Goal: Task Accomplishment & Management: Manage account settings

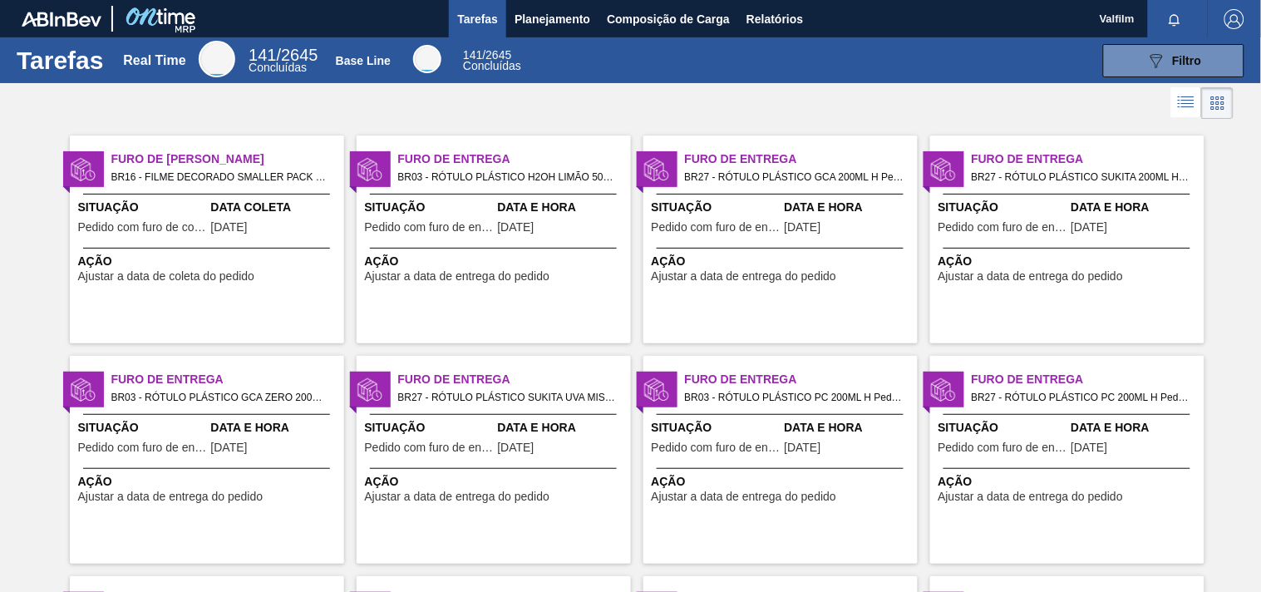
click at [200, 148] on div "Furo de Coleta BR16 - FILME DECORADO SMALLER PACK 269ML Pedido - 1986565" at bounding box center [207, 166] width 274 height 36
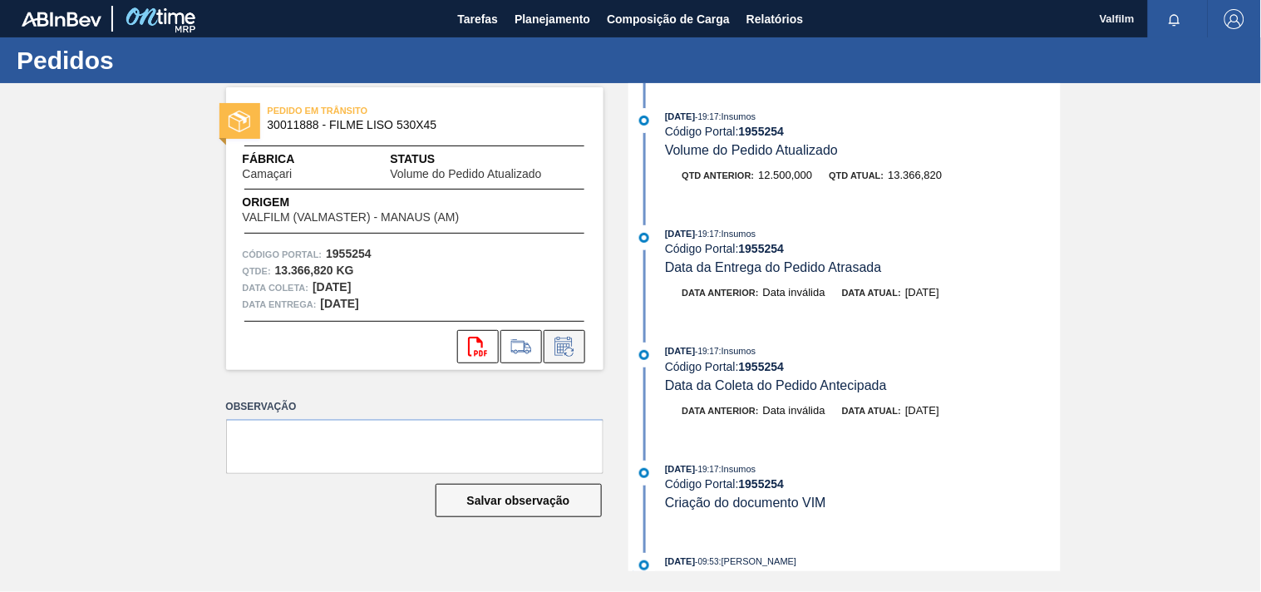
click at [550, 338] on button at bounding box center [564, 346] width 42 height 33
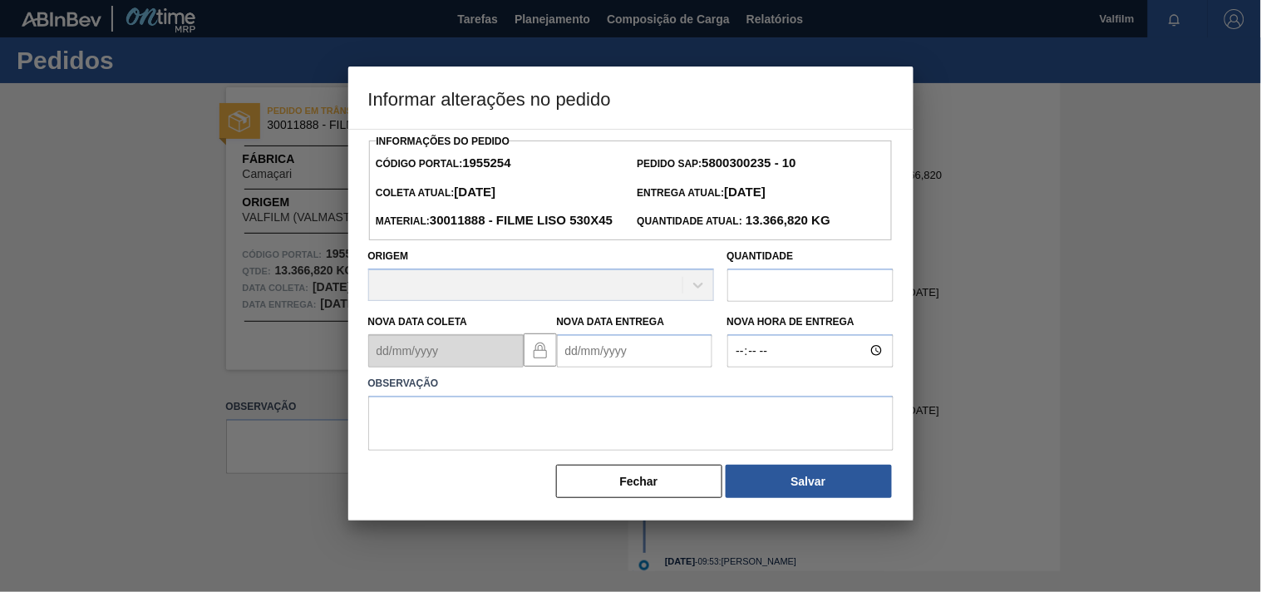
click at [603, 367] on Entrega "Nova Data Entrega" at bounding box center [634, 350] width 155 height 33
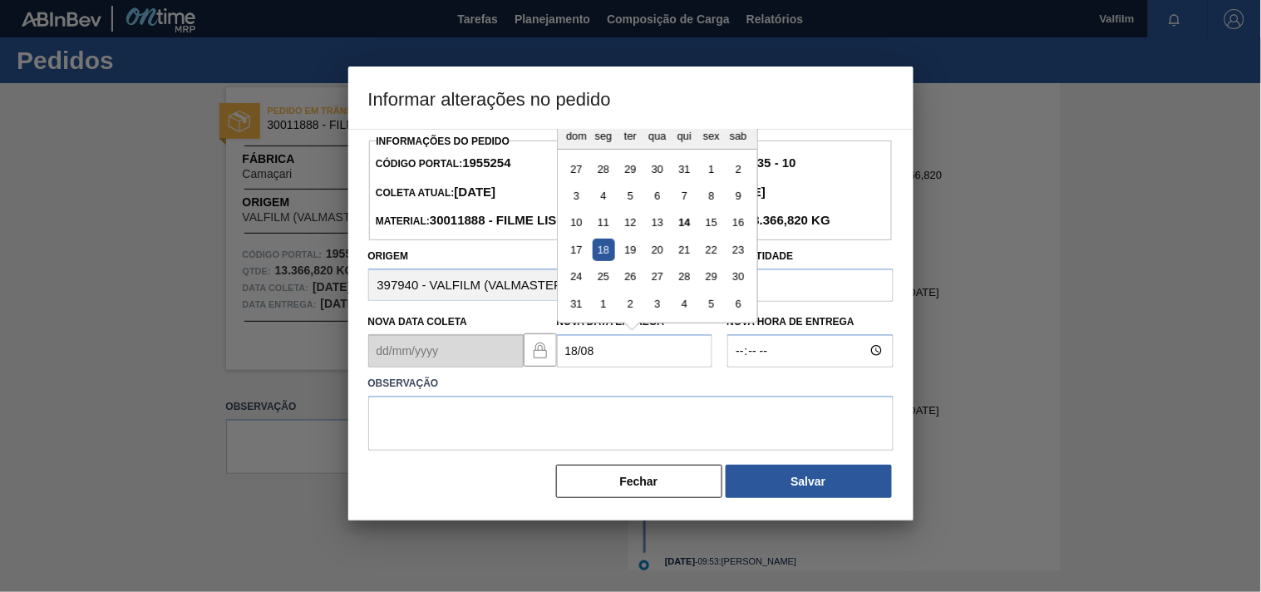
type Entrega "[DATE]"
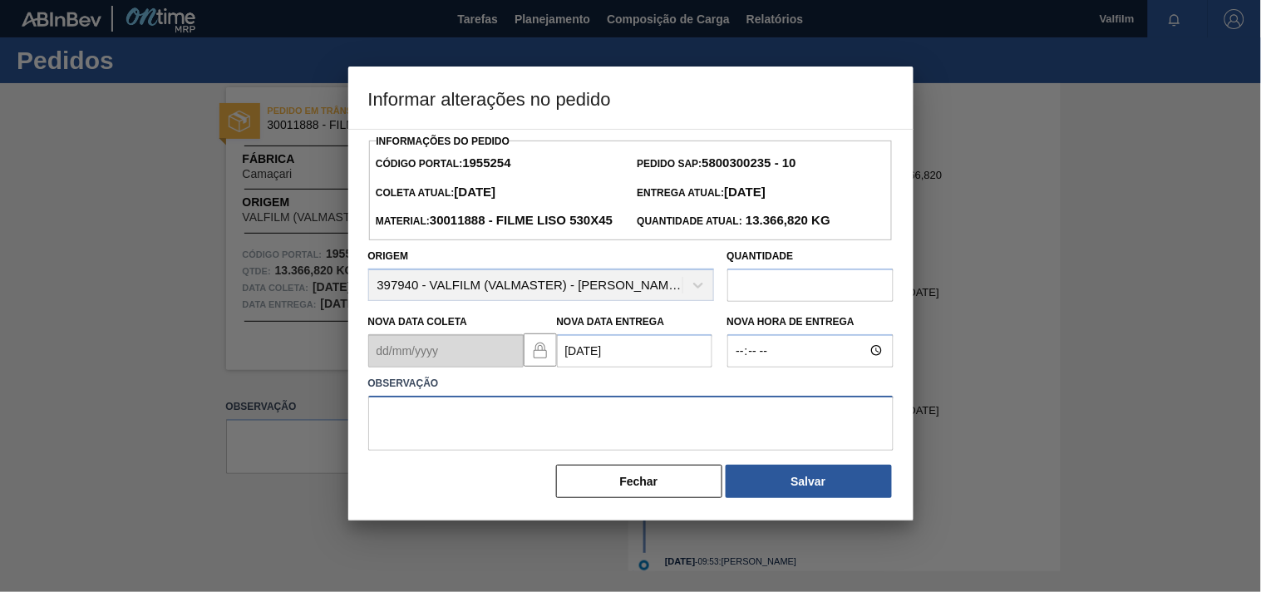
click at [547, 446] on textarea at bounding box center [630, 423] width 525 height 55
click at [671, 450] on textarea "ajsute entrega - morosidade descarga anterior." at bounding box center [630, 423] width 525 height 55
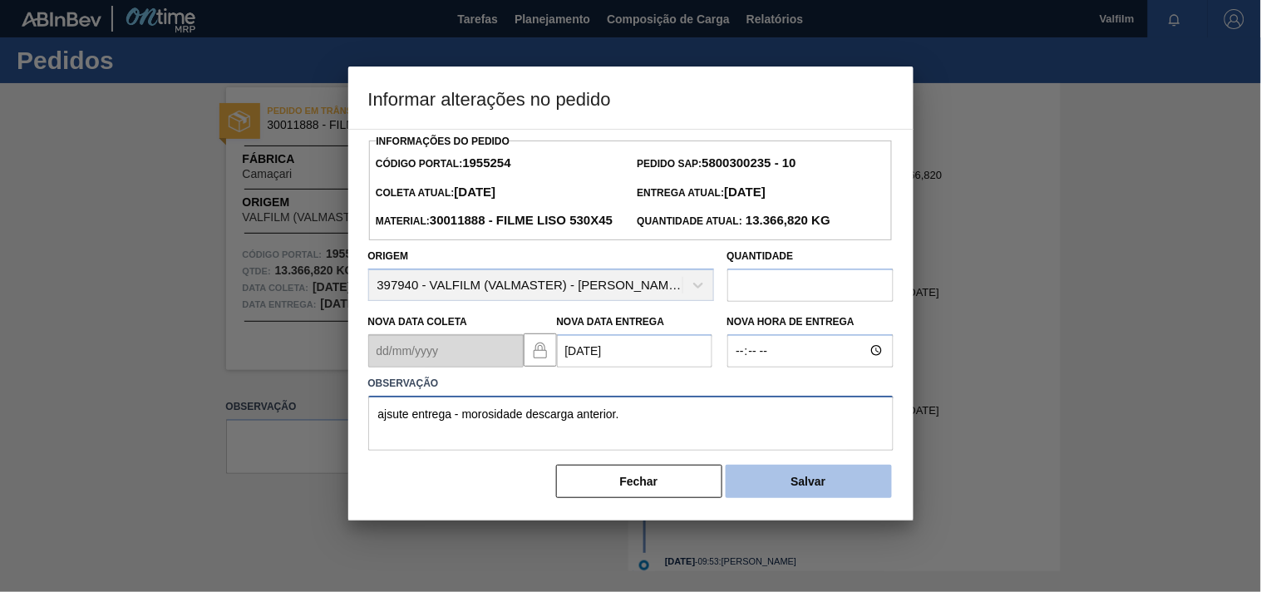
type textarea "ajsute entrega - morosidade descarga anterior."
click at [833, 498] on button "Salvar" at bounding box center [808, 481] width 166 height 33
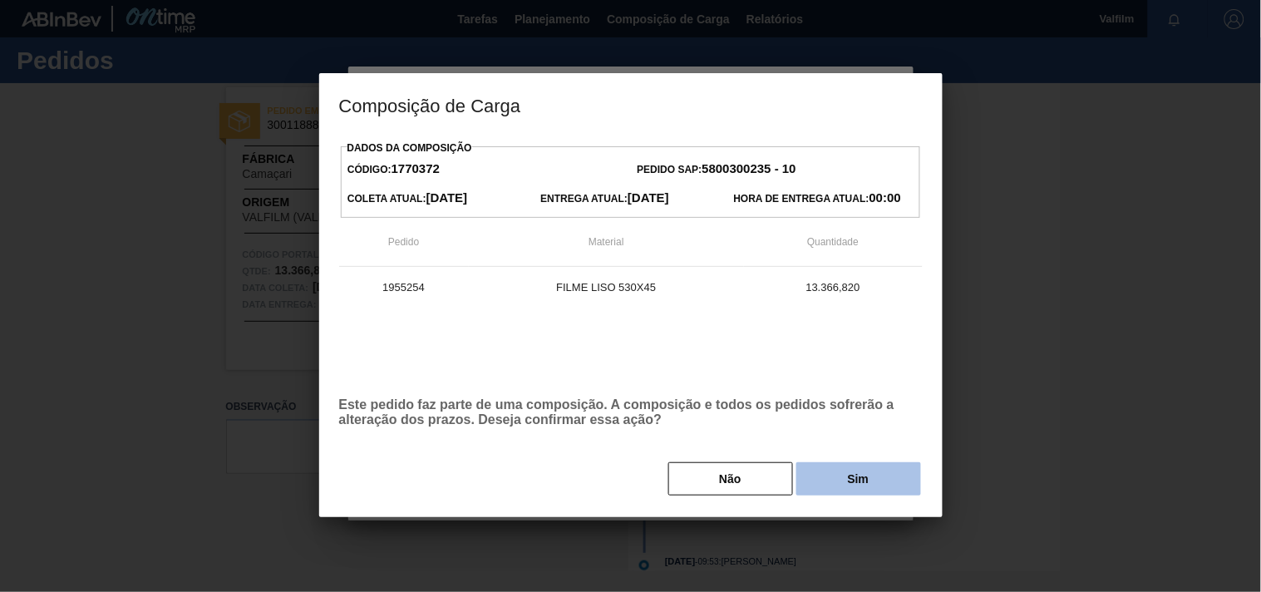
click at [865, 494] on button "Sim" at bounding box center [858, 478] width 125 height 33
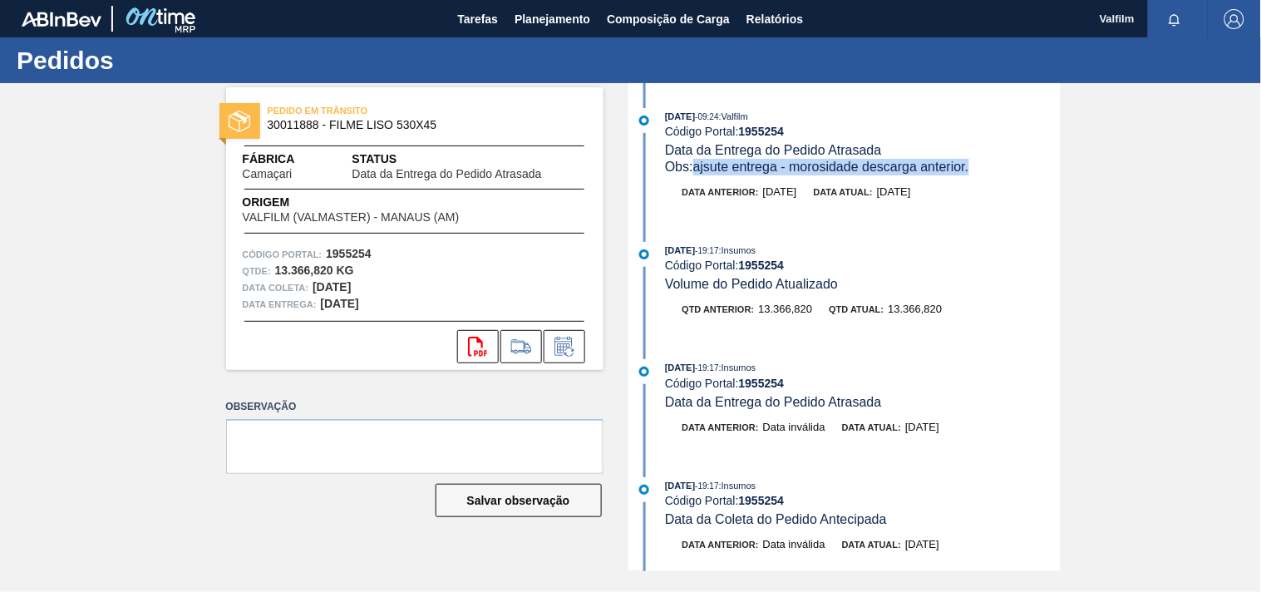
drag, startPoint x: 696, startPoint y: 170, endPoint x: 1016, endPoint y: 172, distance: 319.1
click at [1016, 172] on div "Obs: ajsute entrega - morosidade descarga anterior." at bounding box center [862, 167] width 395 height 17
copy span "ajsute entrega - morosidade descarga anterior."
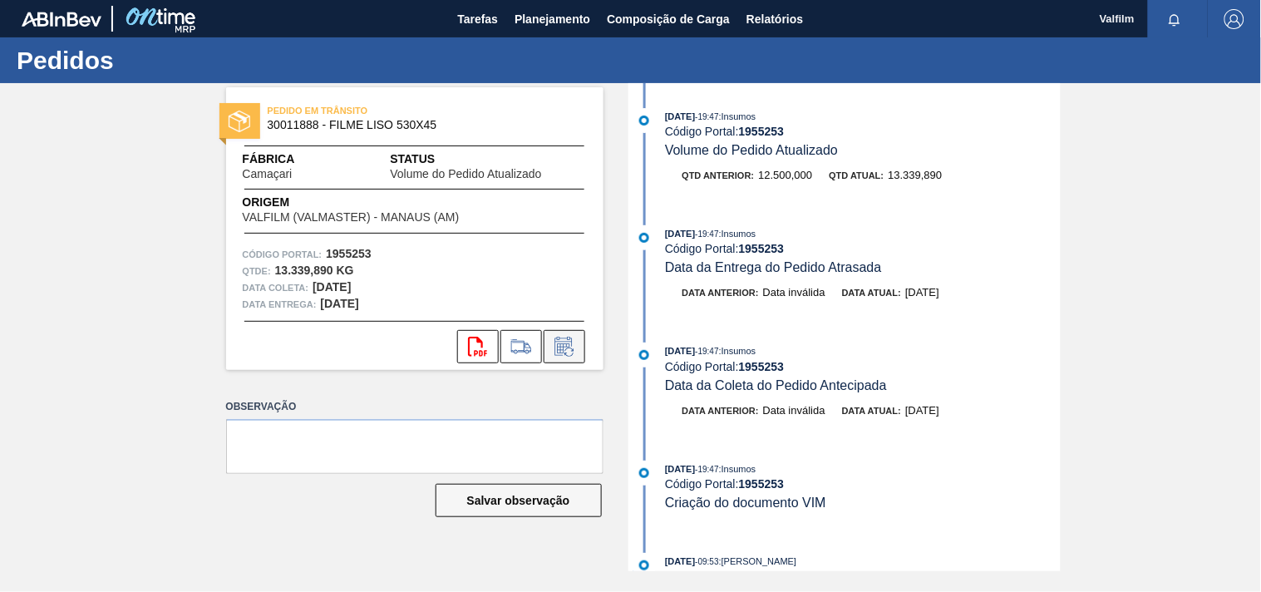
click at [578, 352] on button at bounding box center [564, 346] width 42 height 33
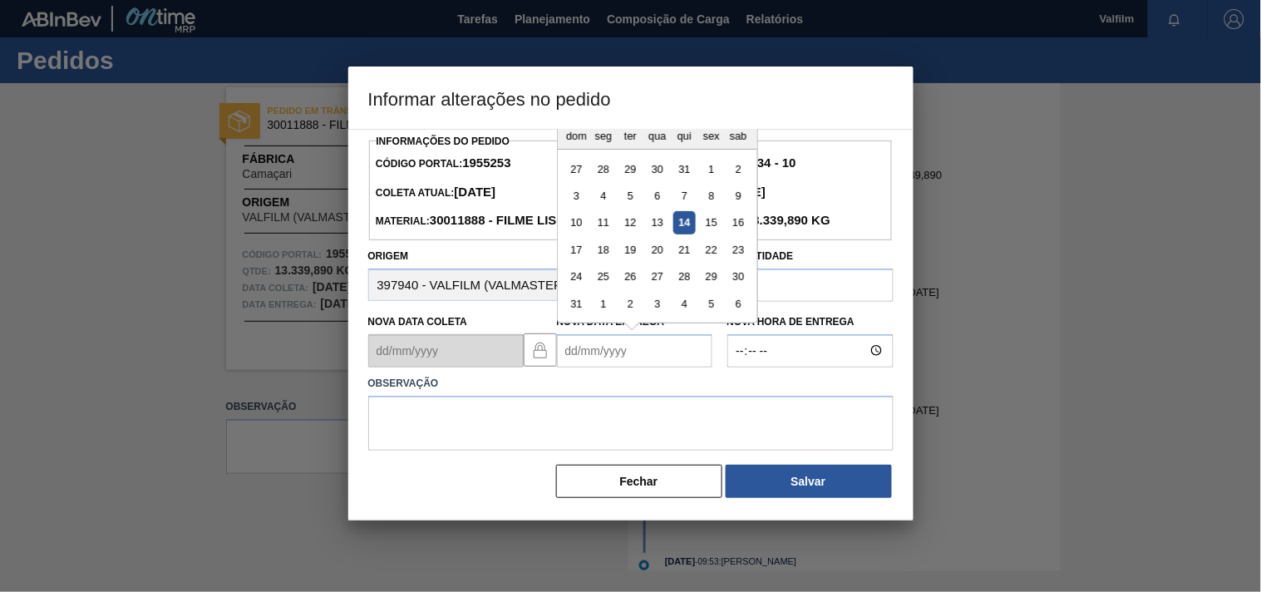
click at [580, 367] on Entrega "Nova Data Entrega" at bounding box center [634, 350] width 155 height 33
type Entrega "[DATE]"
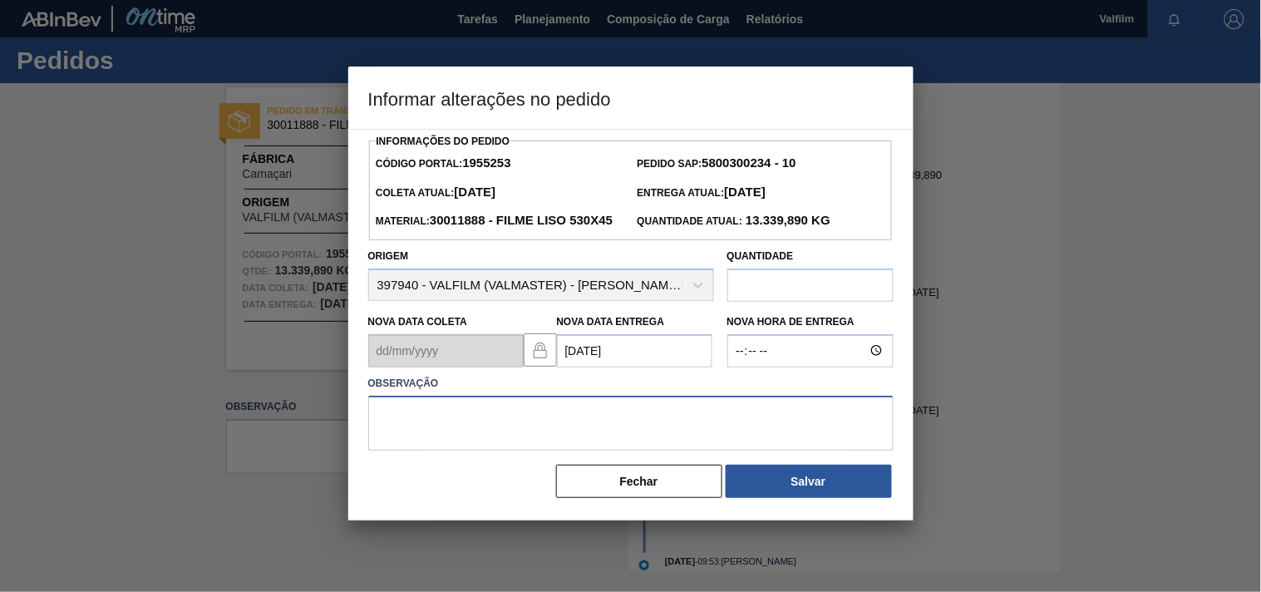
click at [499, 445] on textarea at bounding box center [630, 423] width 525 height 55
paste textarea "ajsute entrega - morosidade descarga anterior."
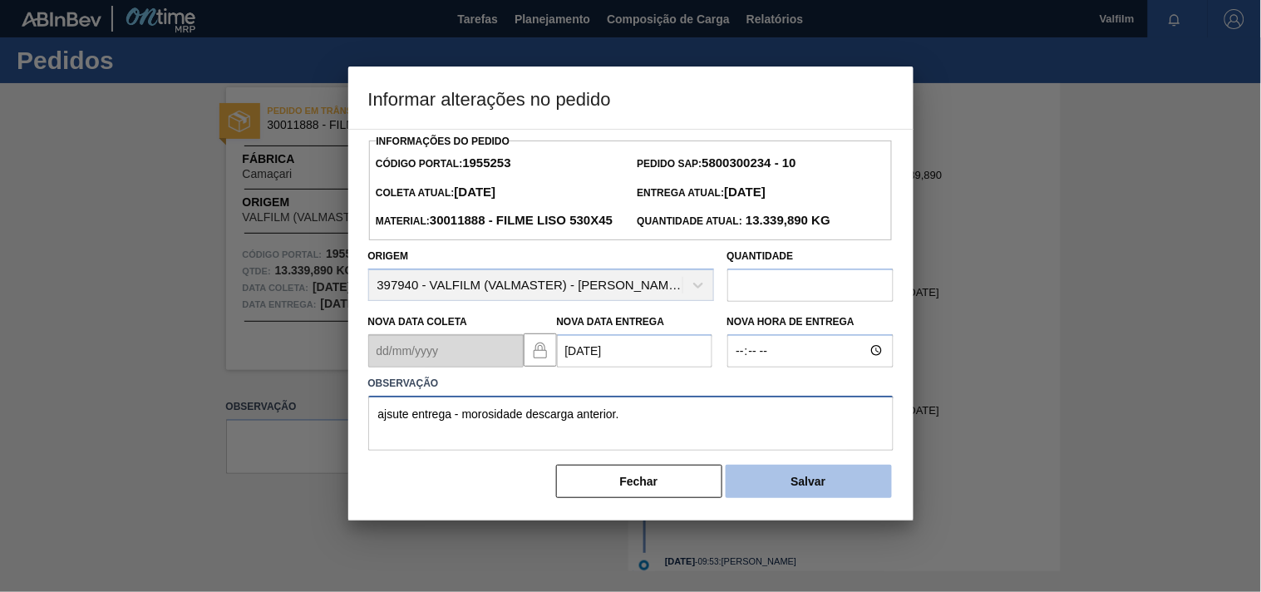
type textarea "ajsute entrega - morosidade descarga anterior."
click at [867, 498] on button "Salvar" at bounding box center [808, 481] width 166 height 33
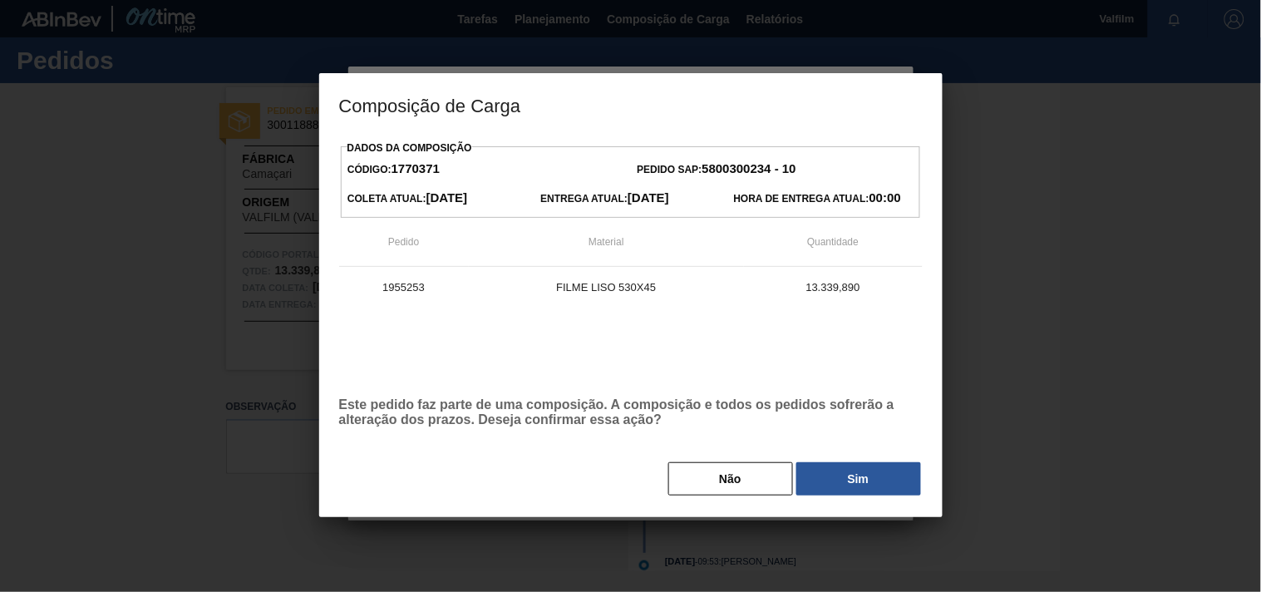
click at [860, 461] on div "Não Sim" at bounding box center [630, 478] width 583 height 37
click at [859, 468] on button "Sim" at bounding box center [858, 478] width 125 height 33
